Goal: Transaction & Acquisition: Purchase product/service

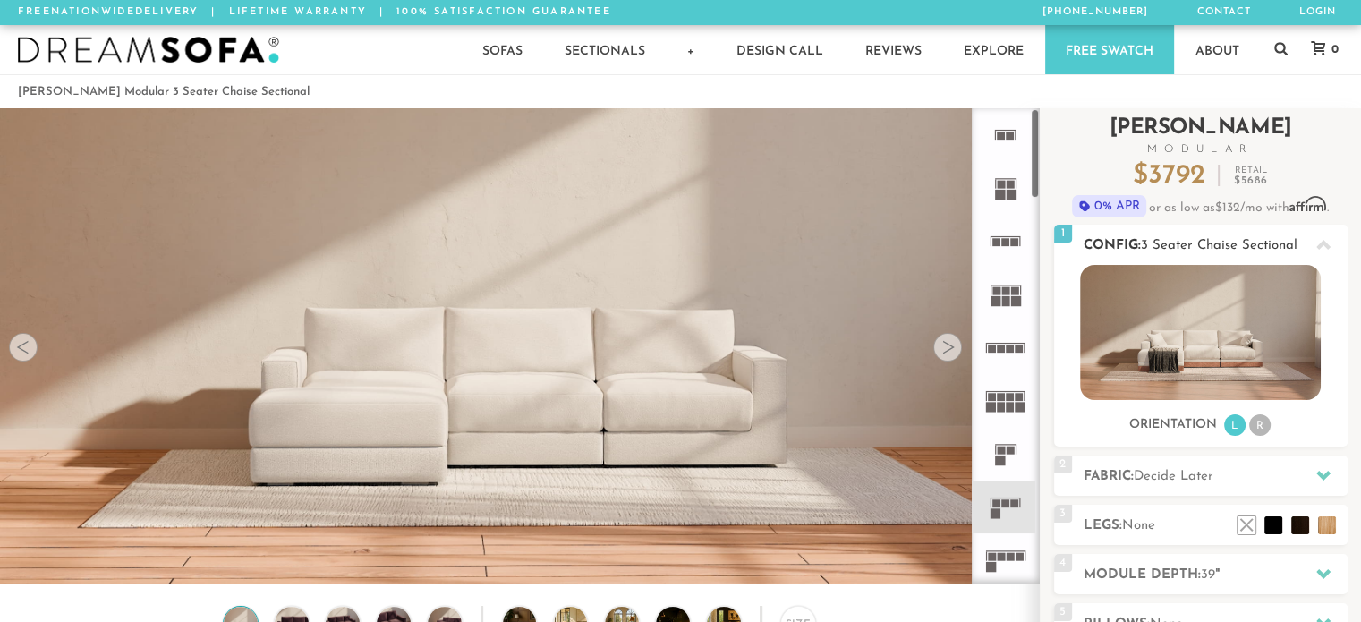
click at [1260, 429] on li "R" at bounding box center [1259, 424] width 21 height 21
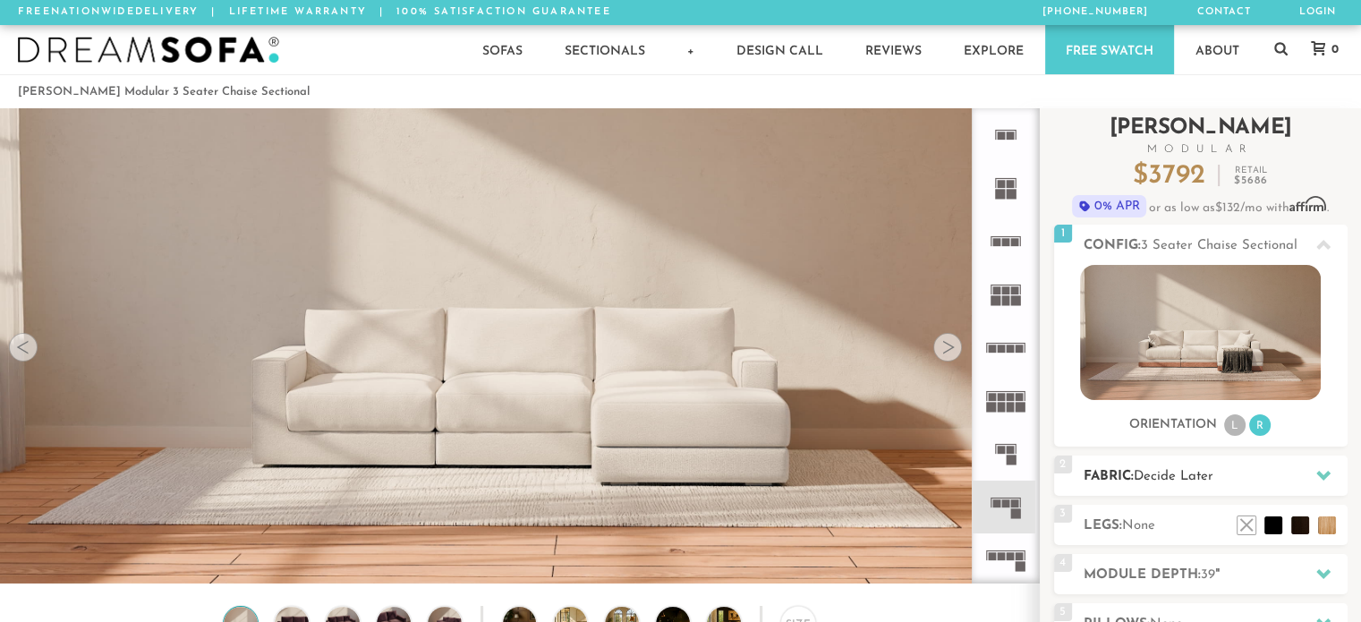
click at [1319, 472] on icon at bounding box center [1323, 476] width 14 height 10
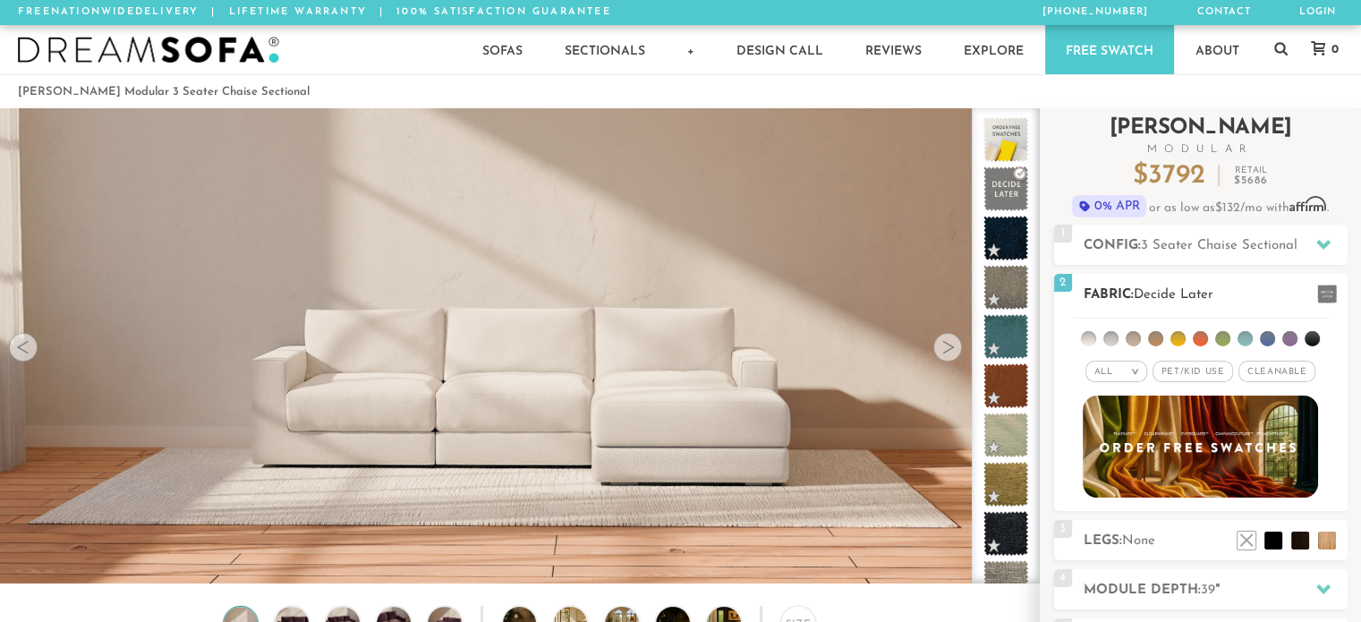
click at [1135, 371] on em ">" at bounding box center [1135, 371] width 13 height 9
click at [1110, 488] on li "Durable" at bounding box center [1117, 497] width 62 height 25
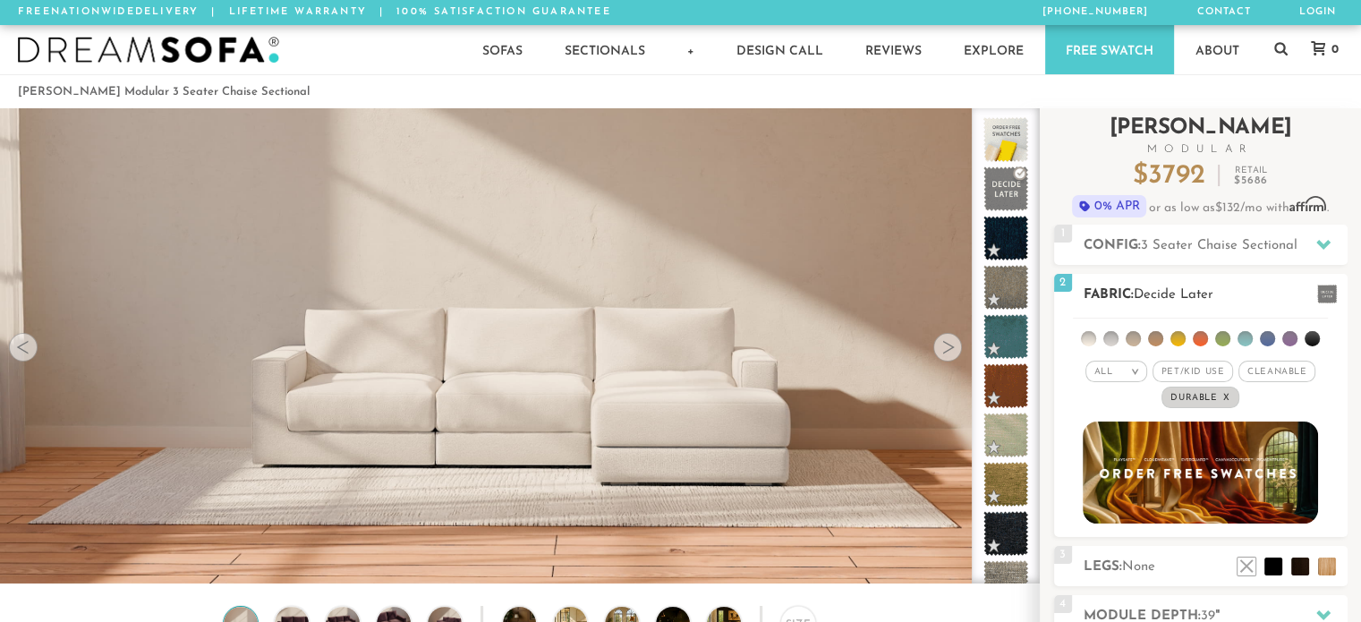
click at [1307, 336] on li at bounding box center [1312, 338] width 15 height 15
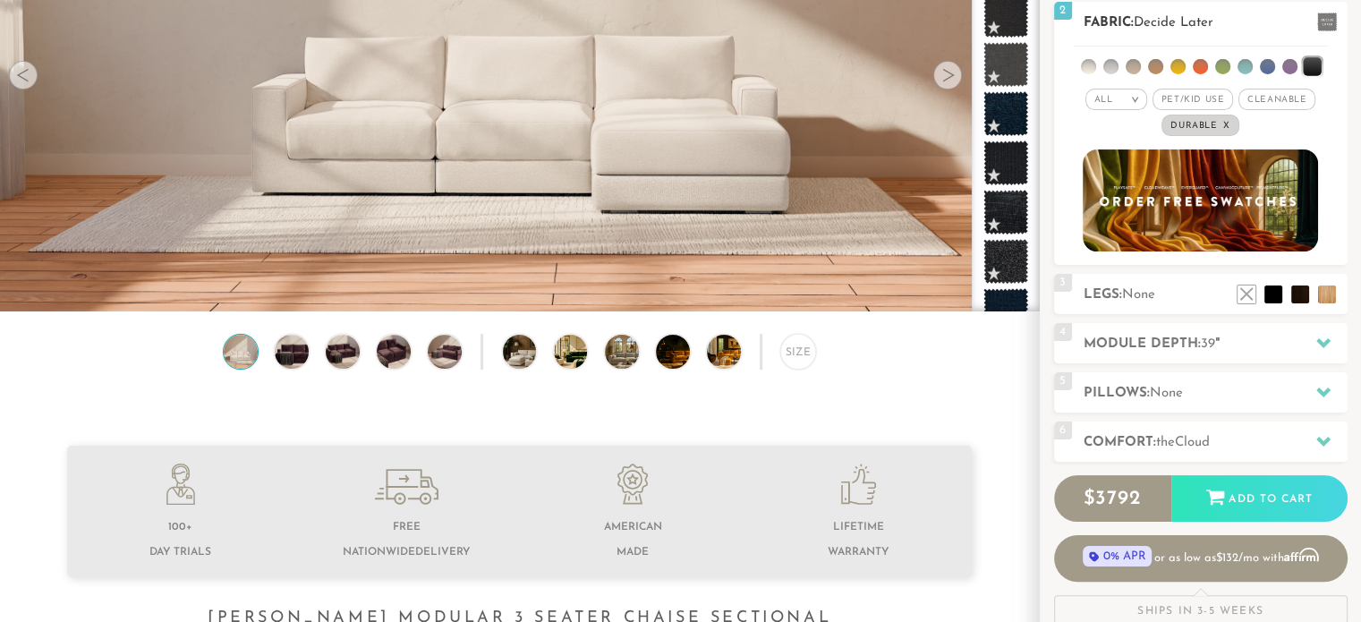
scroll to position [273, 0]
click at [1318, 343] on icon at bounding box center [1323, 342] width 14 height 14
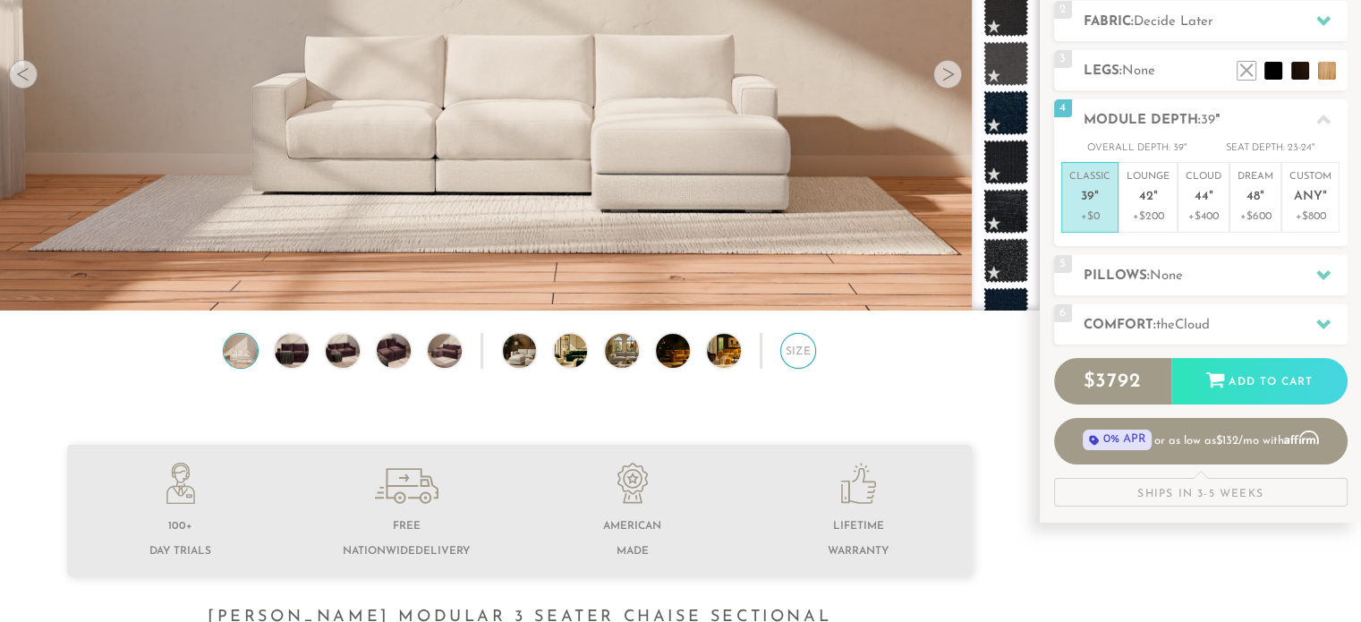
click at [790, 350] on div "Size" at bounding box center [798, 351] width 36 height 36
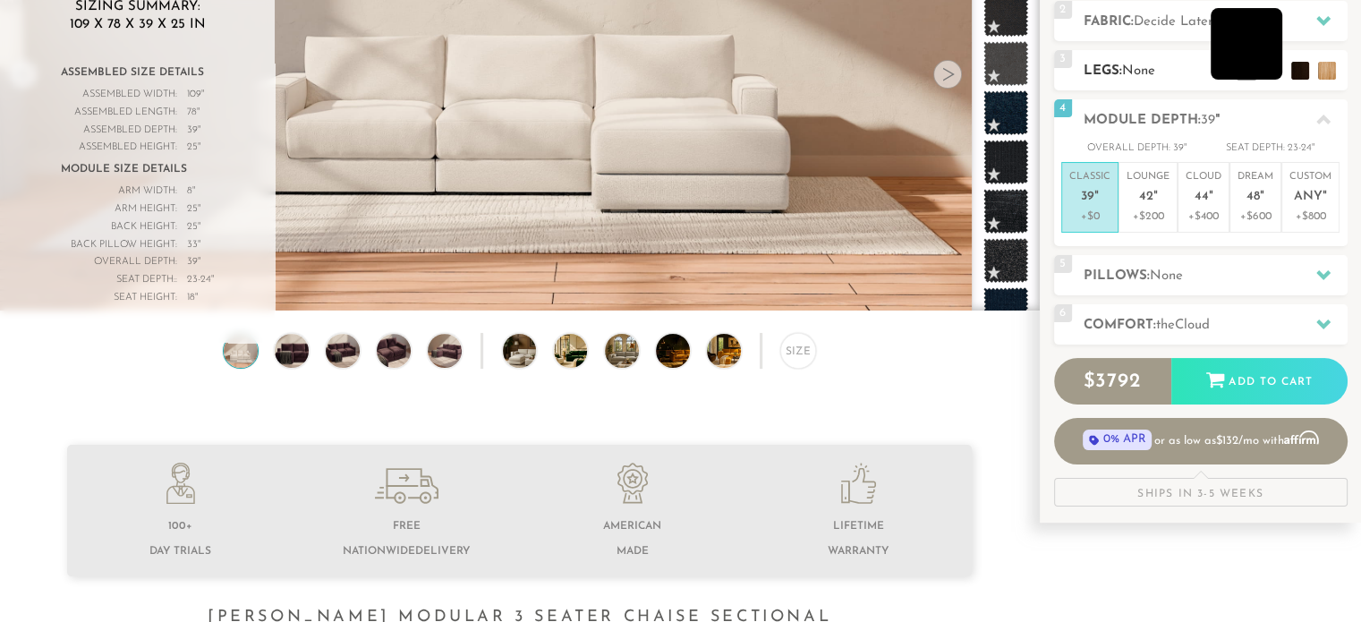
click at [1266, 63] on li at bounding box center [1247, 44] width 72 height 72
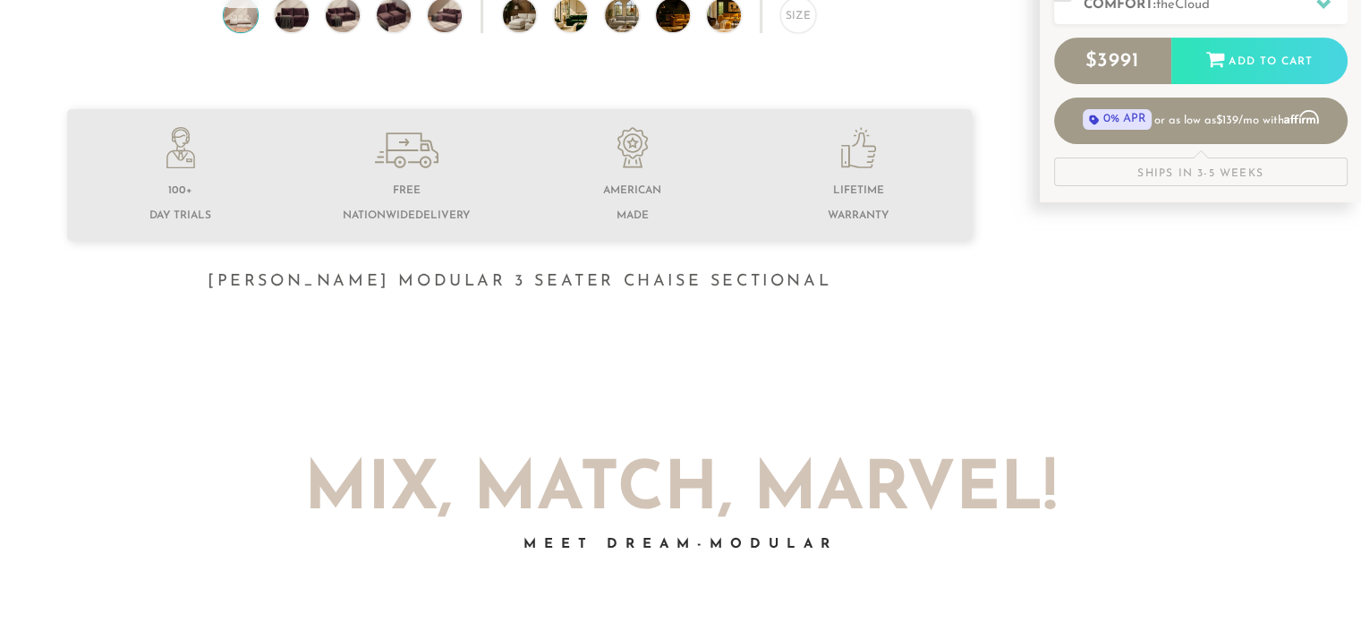
scroll to position [637, 0]
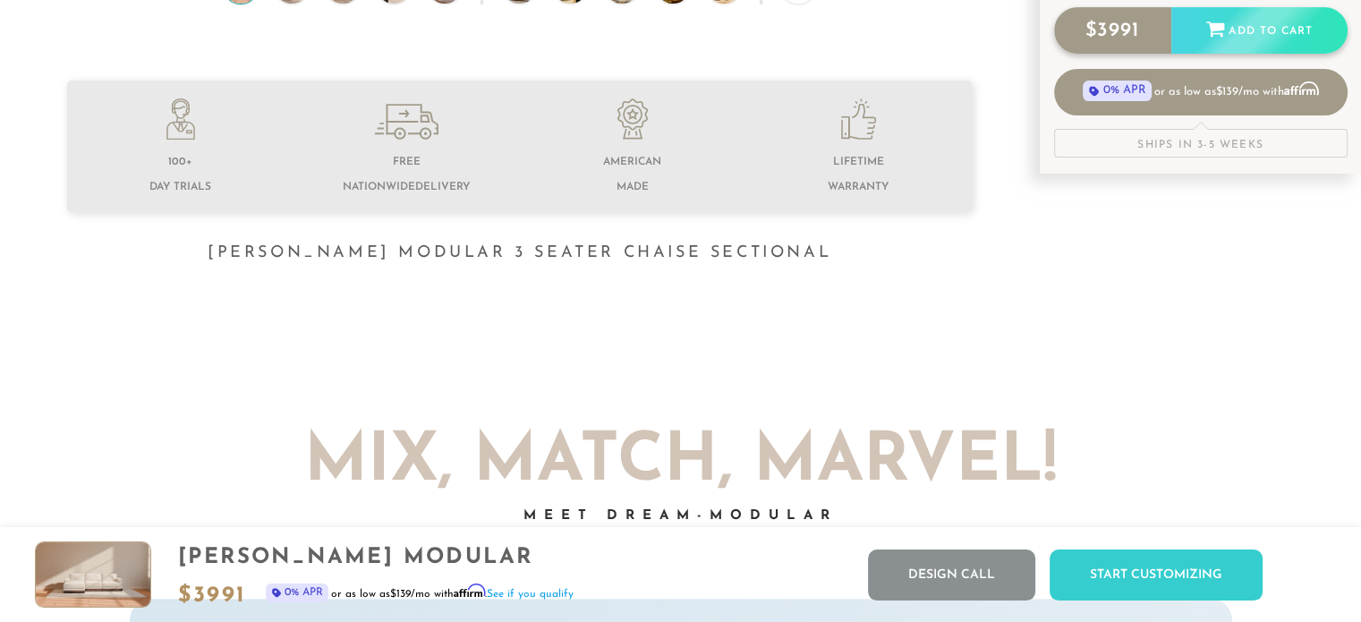
click at [1246, 30] on div "$ 3991 Add to Cart" at bounding box center [1201, 30] width 294 height 47
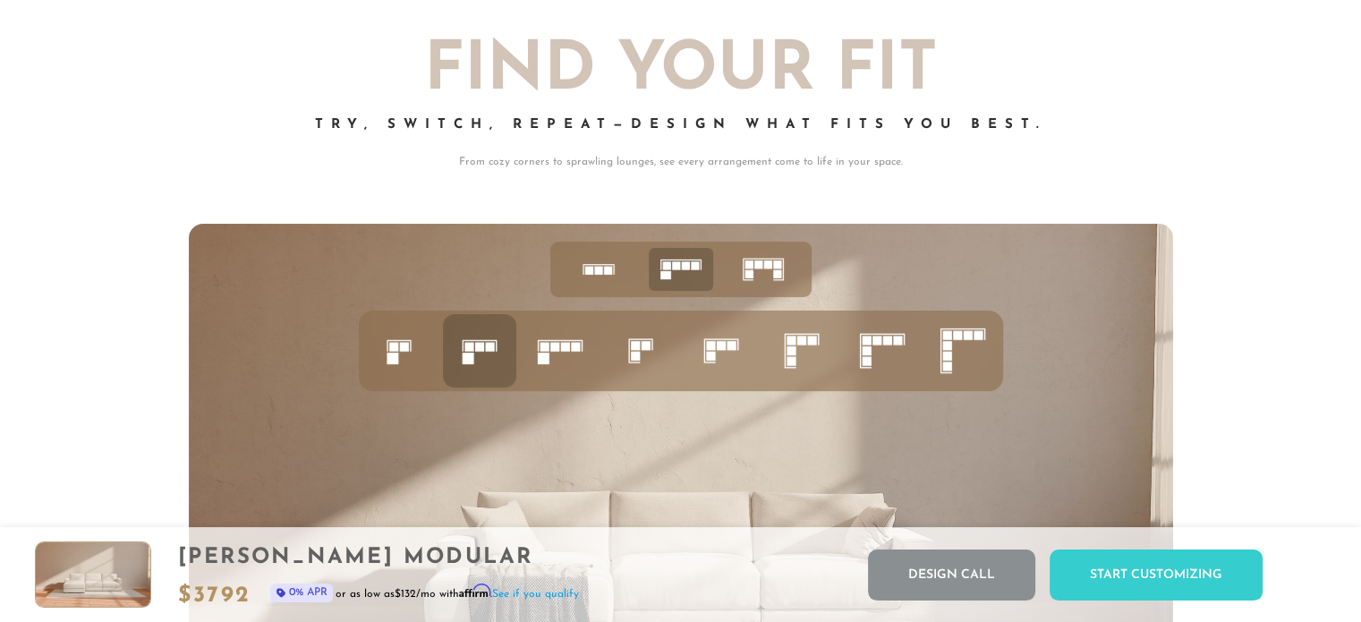
scroll to position [6929, 0]
click at [472, 362] on rect at bounding box center [468, 358] width 12 height 12
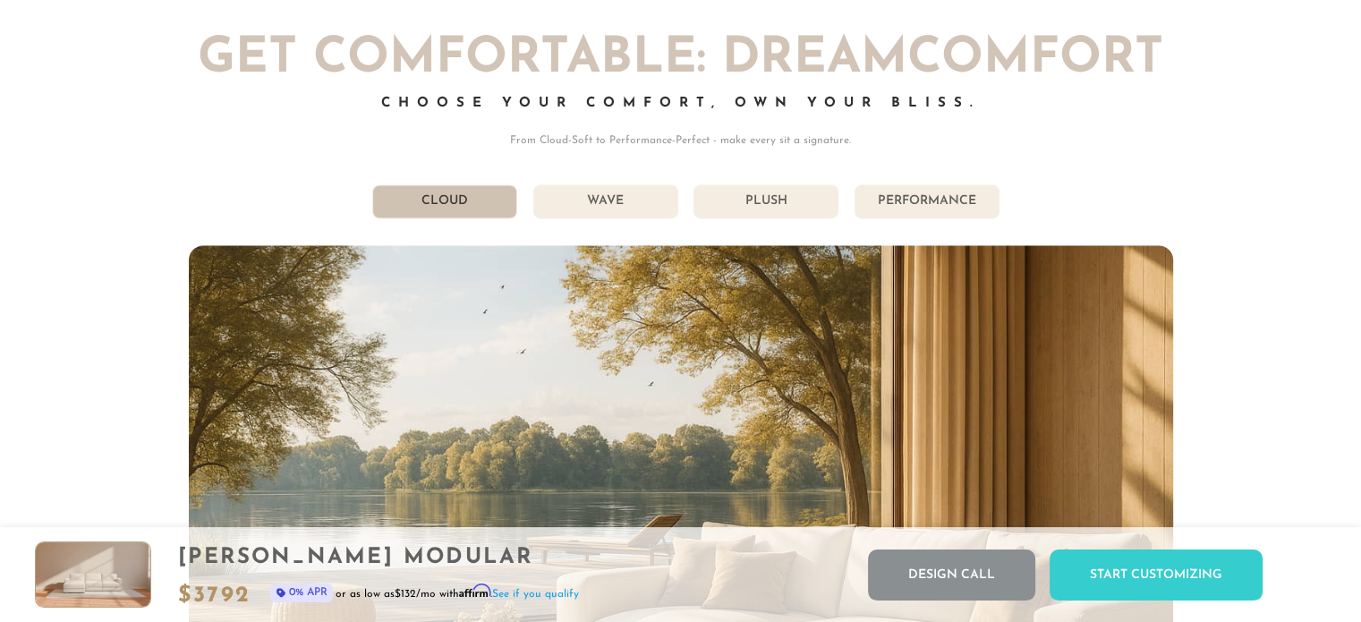
scroll to position [9630, 0]
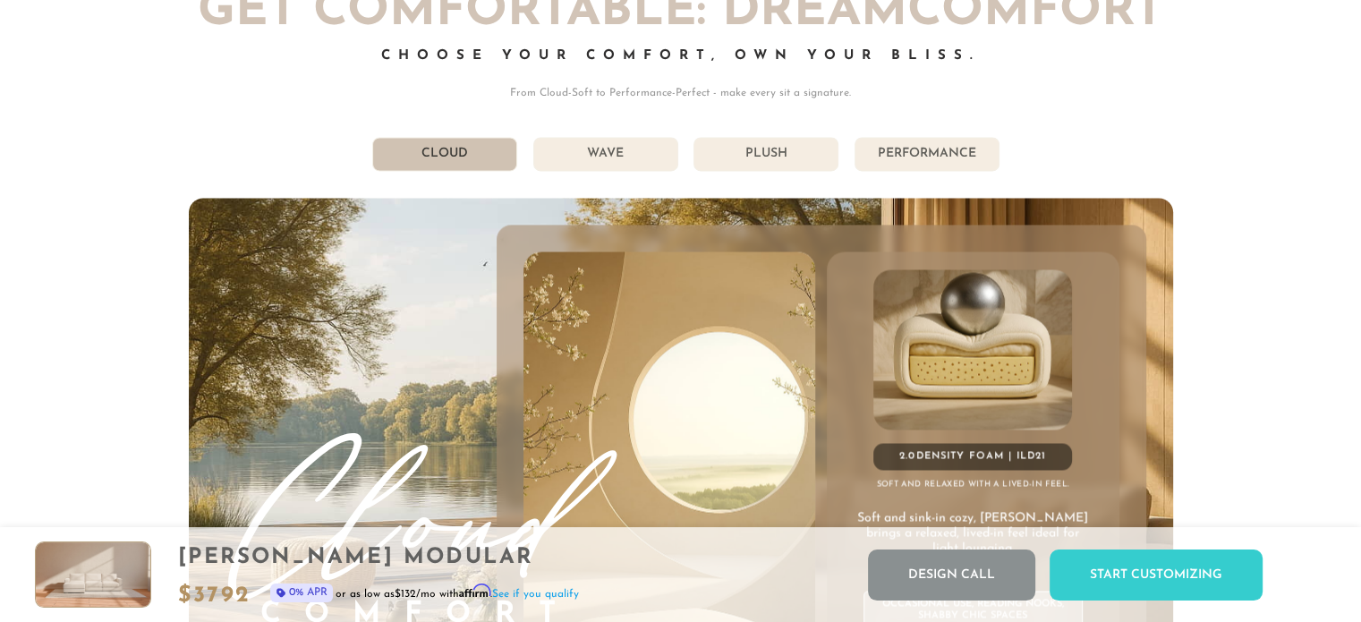
click at [947, 160] on li "Performance" at bounding box center [927, 154] width 145 height 34
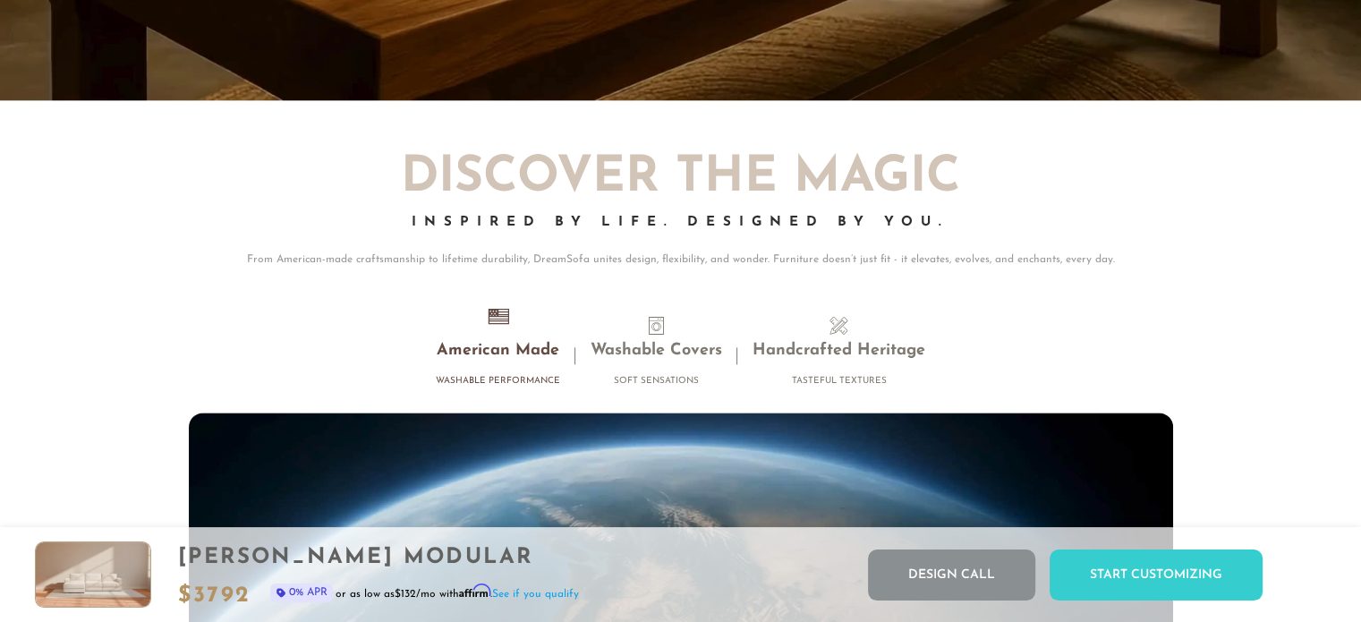
scroll to position [15824, 0]
